Goal: Task Accomplishment & Management: Manage account settings

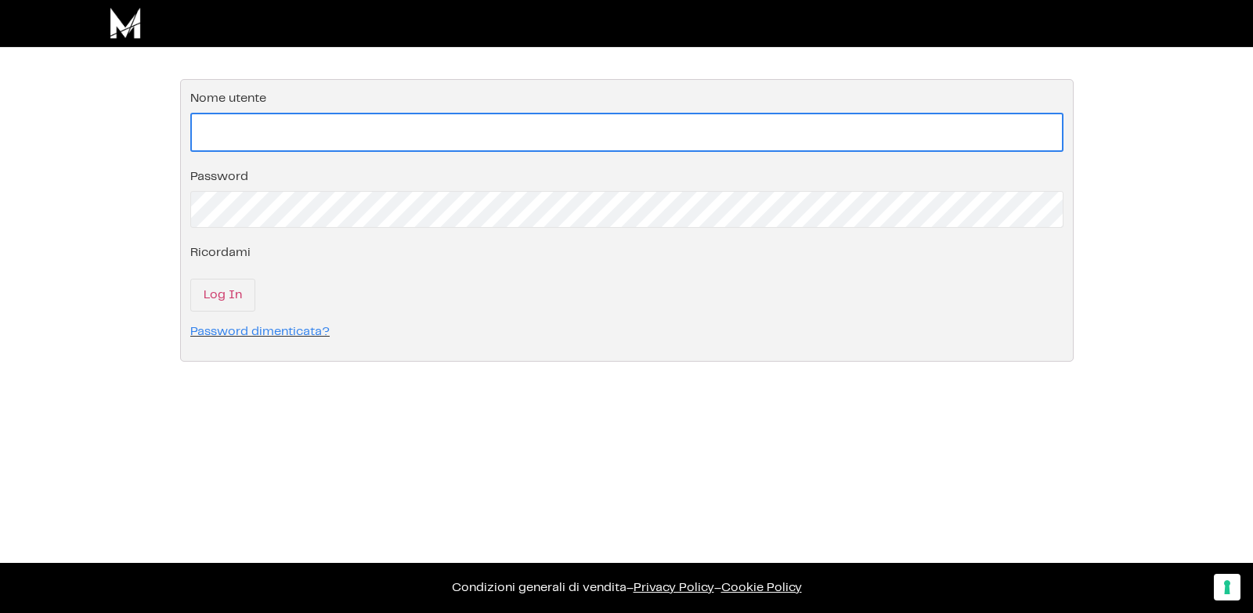
click at [323, 127] on input "Nome utente" at bounding box center [626, 132] width 873 height 39
type input "ciao@andreabonomo.it"
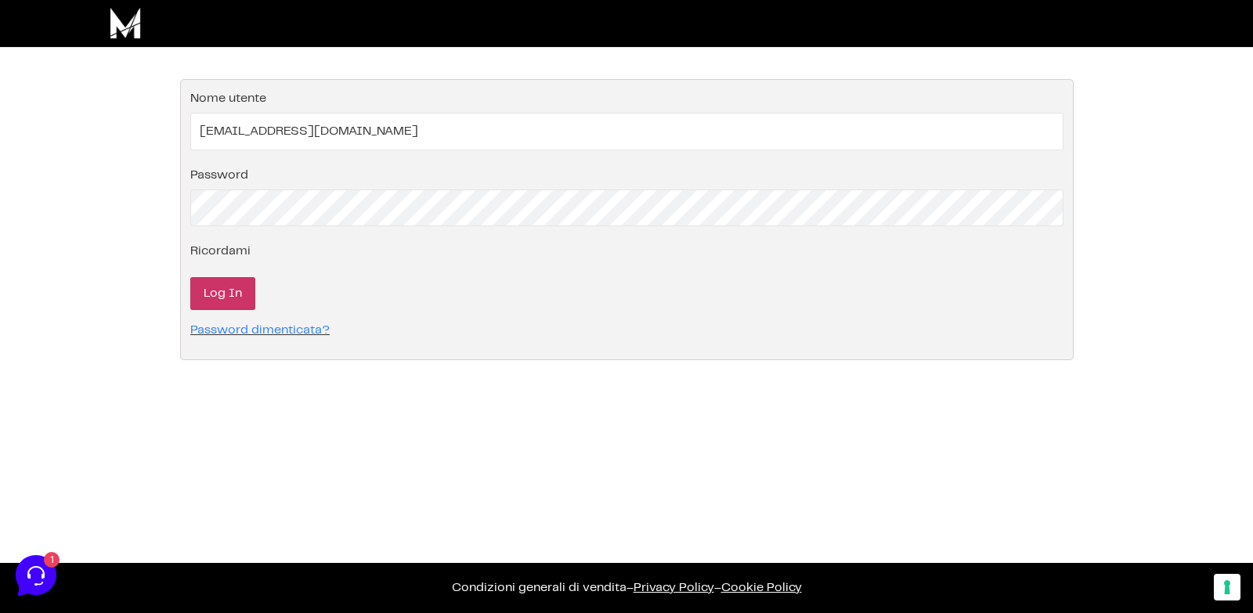
click at [226, 289] on input "Log In" at bounding box center [222, 293] width 65 height 33
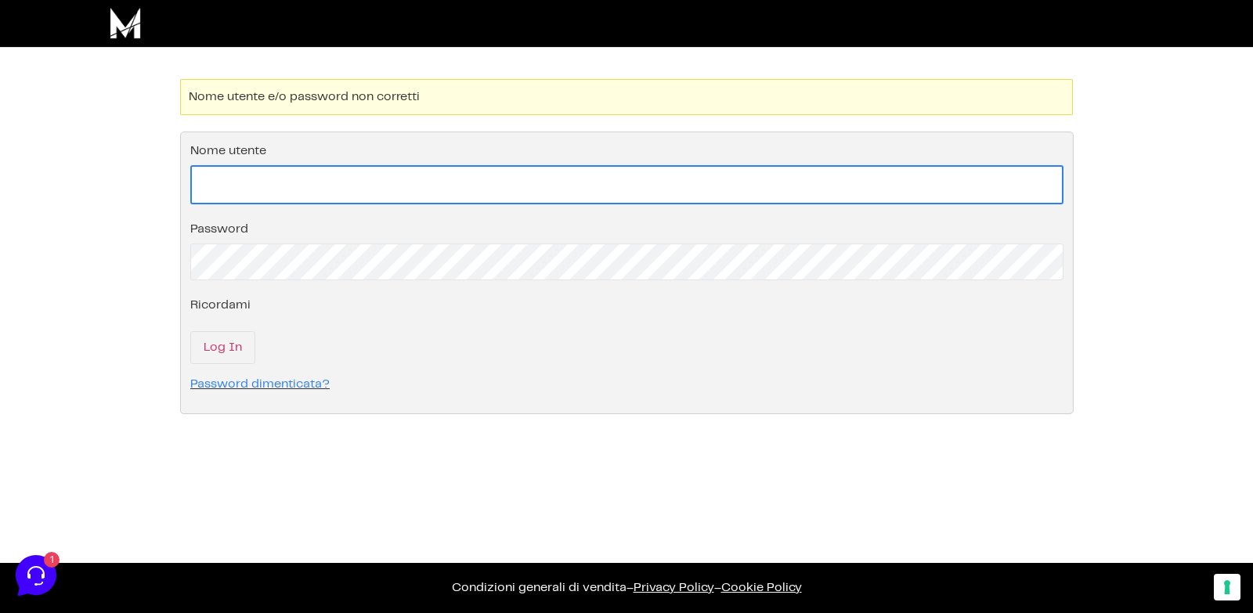
click at [268, 174] on input "Nome utente" at bounding box center [626, 184] width 873 height 39
type input "[PERSON_NAME].[PERSON_NAME]"
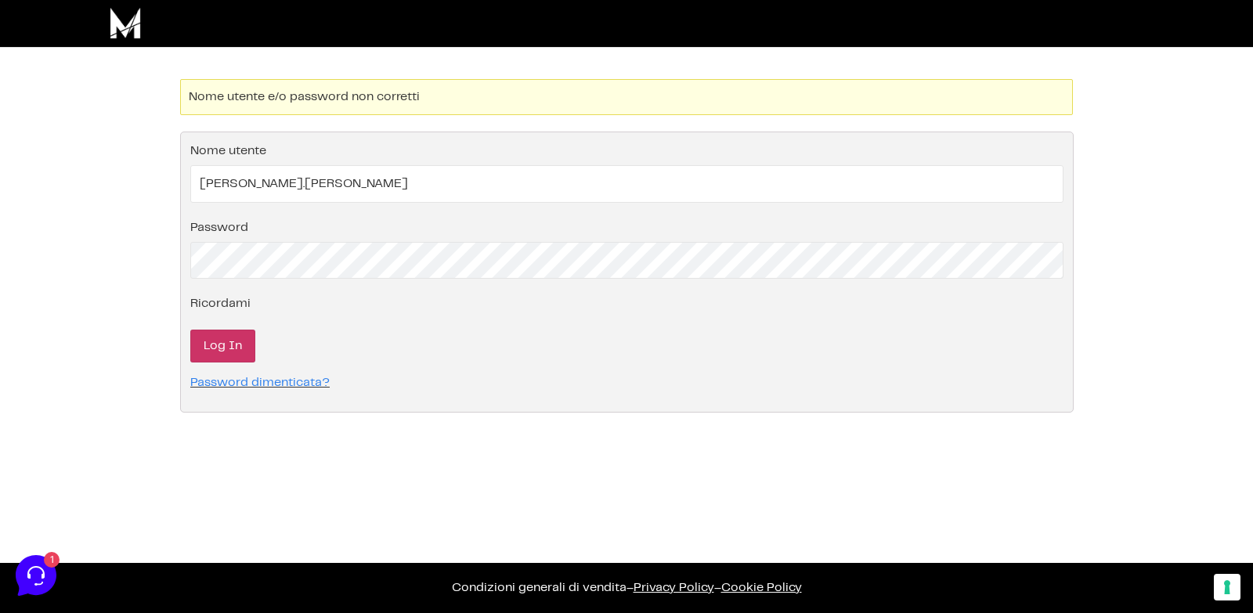
click at [236, 344] on input "Log In" at bounding box center [222, 346] width 65 height 33
click at [278, 208] on fieldset "Effettua il login nel tuo account Nome utente Password Ricordami Log In Passwor…" at bounding box center [626, 272] width 893 height 281
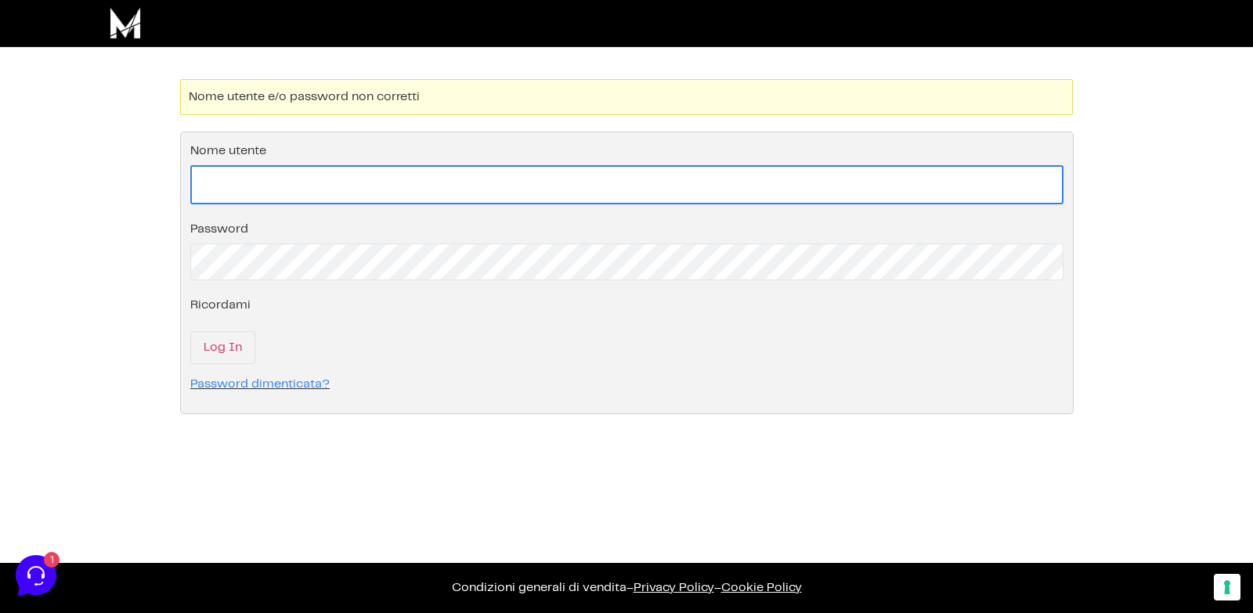
click at [268, 188] on input "Nome utente" at bounding box center [626, 184] width 873 height 39
type input "ciao@andreabonomo.it"
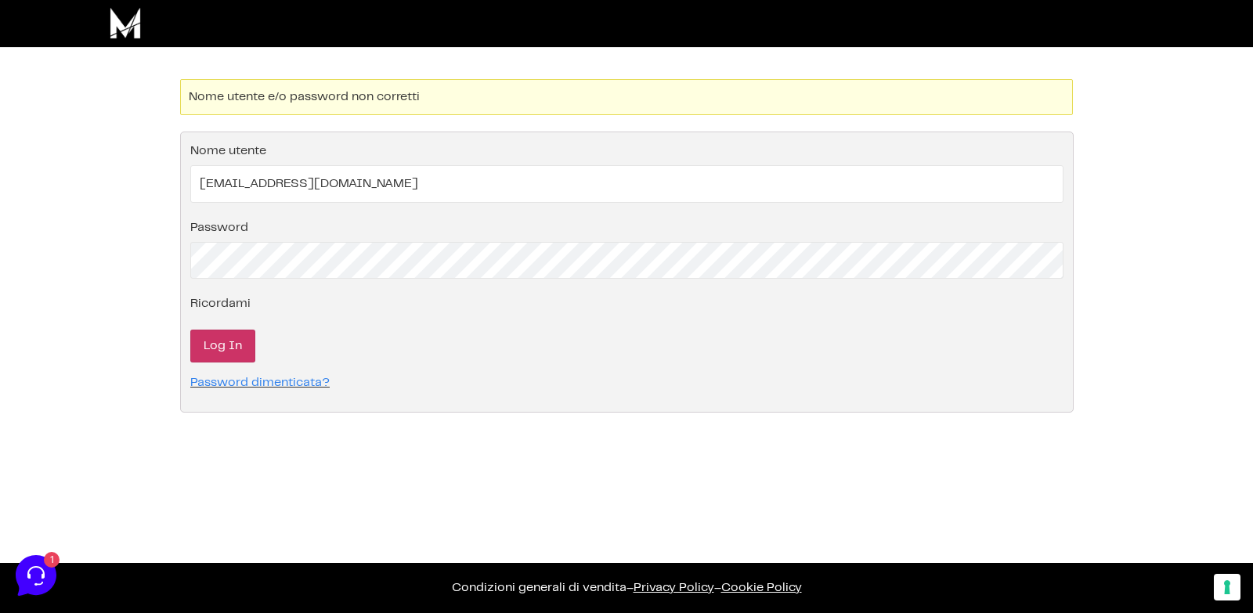
click at [236, 342] on input "Log In" at bounding box center [222, 346] width 65 height 33
